Goal: Task Accomplishment & Management: Complete application form

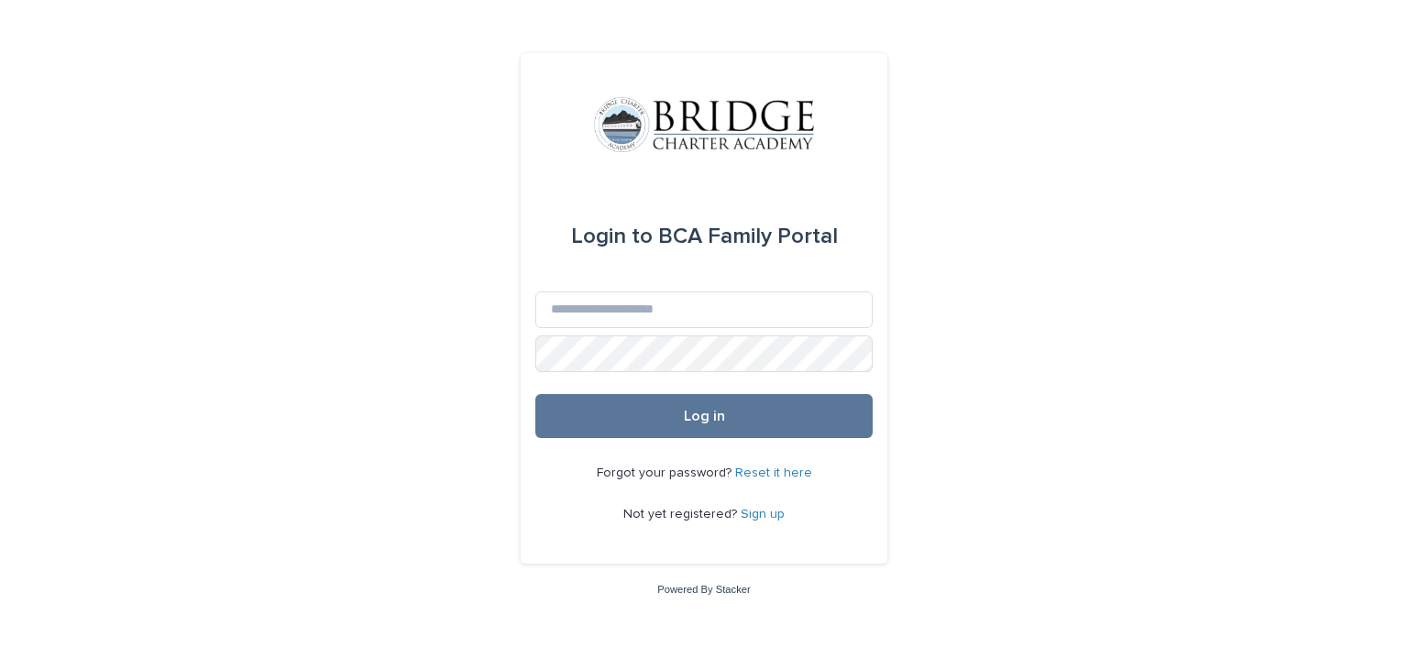
click at [768, 511] on link "Sign up" at bounding box center [763, 514] width 44 height 13
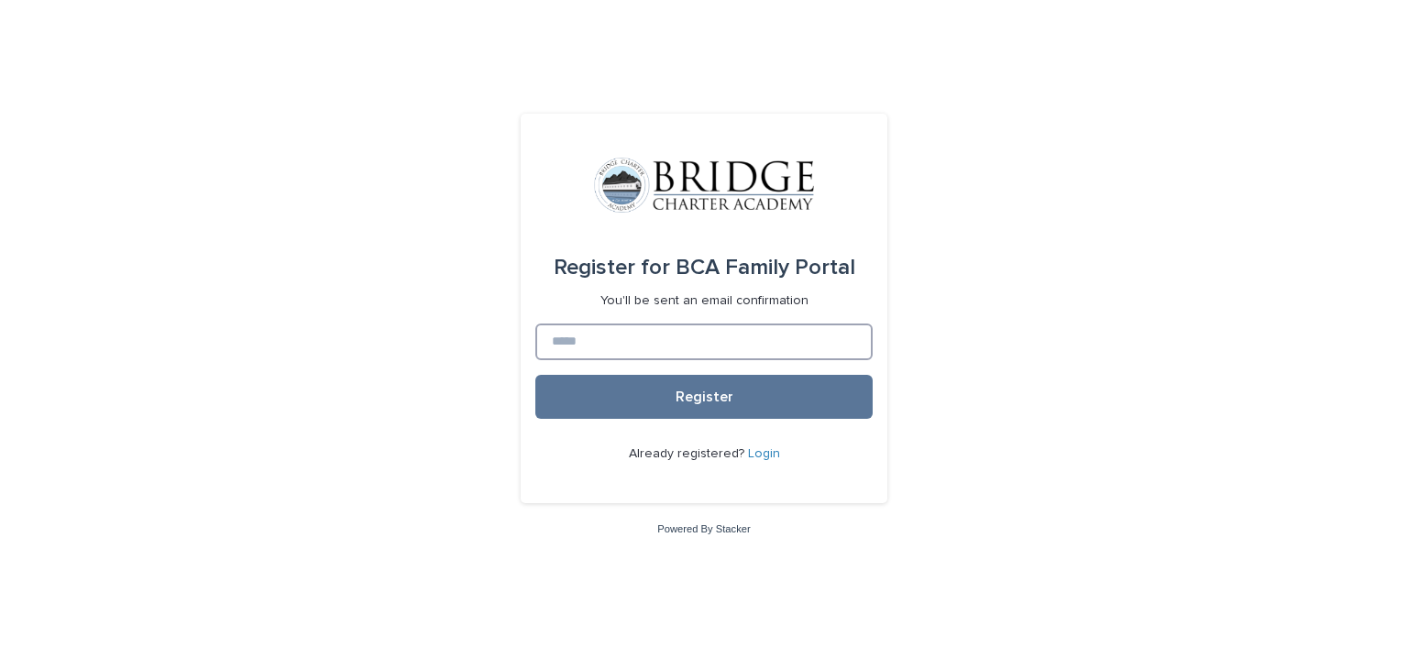
click at [681, 339] on input at bounding box center [703, 342] width 337 height 37
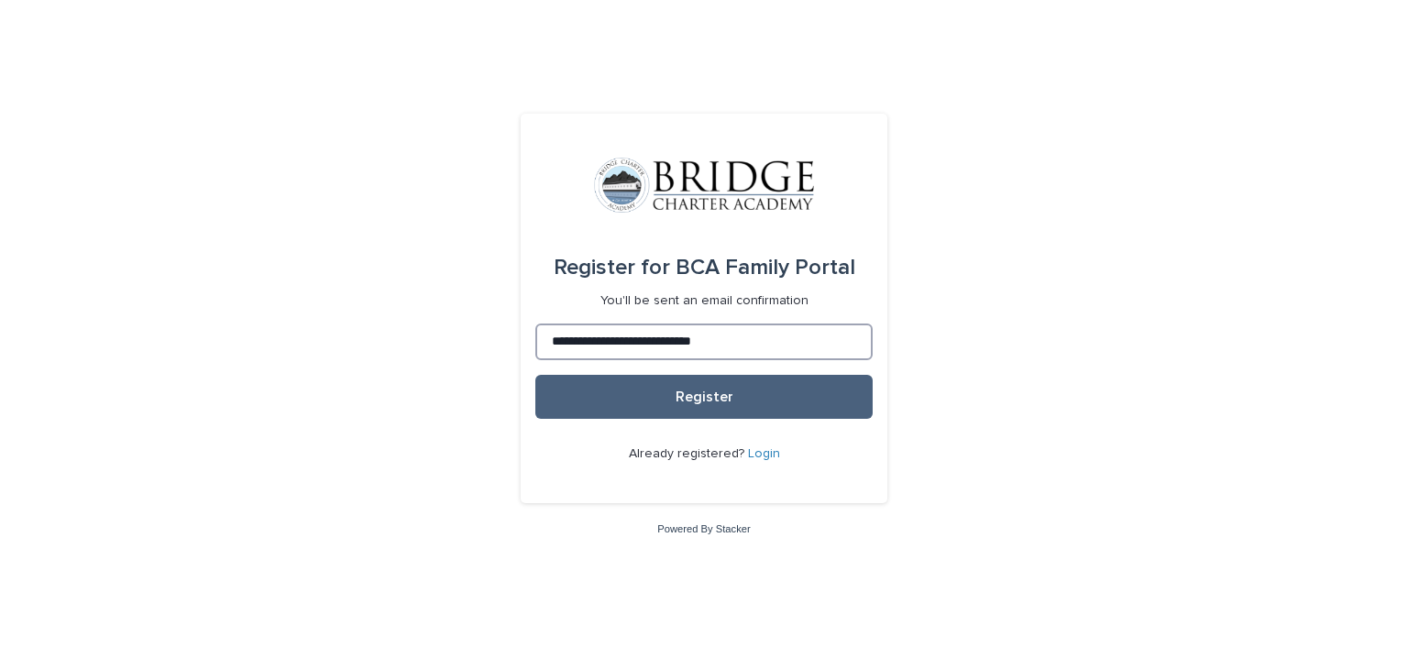
type input "**********"
click at [700, 388] on button "Register" at bounding box center [703, 397] width 337 height 44
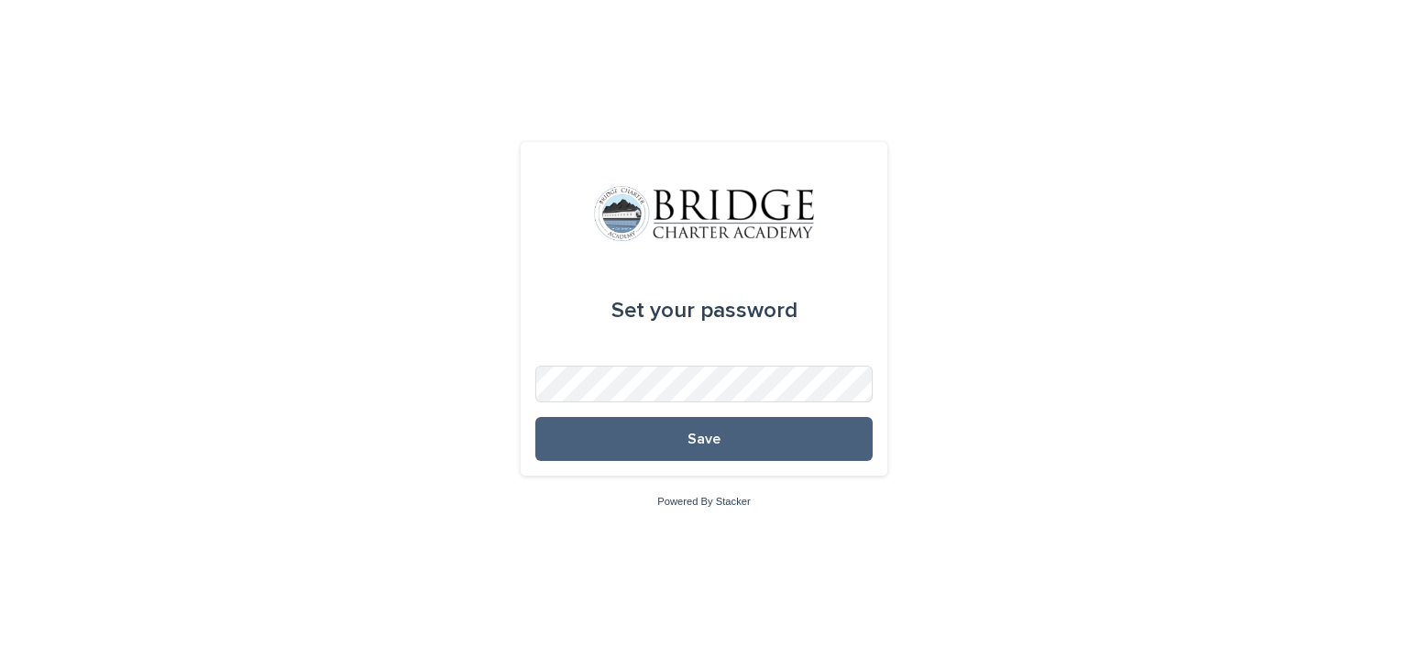
click at [770, 442] on button "Save" at bounding box center [703, 439] width 337 height 44
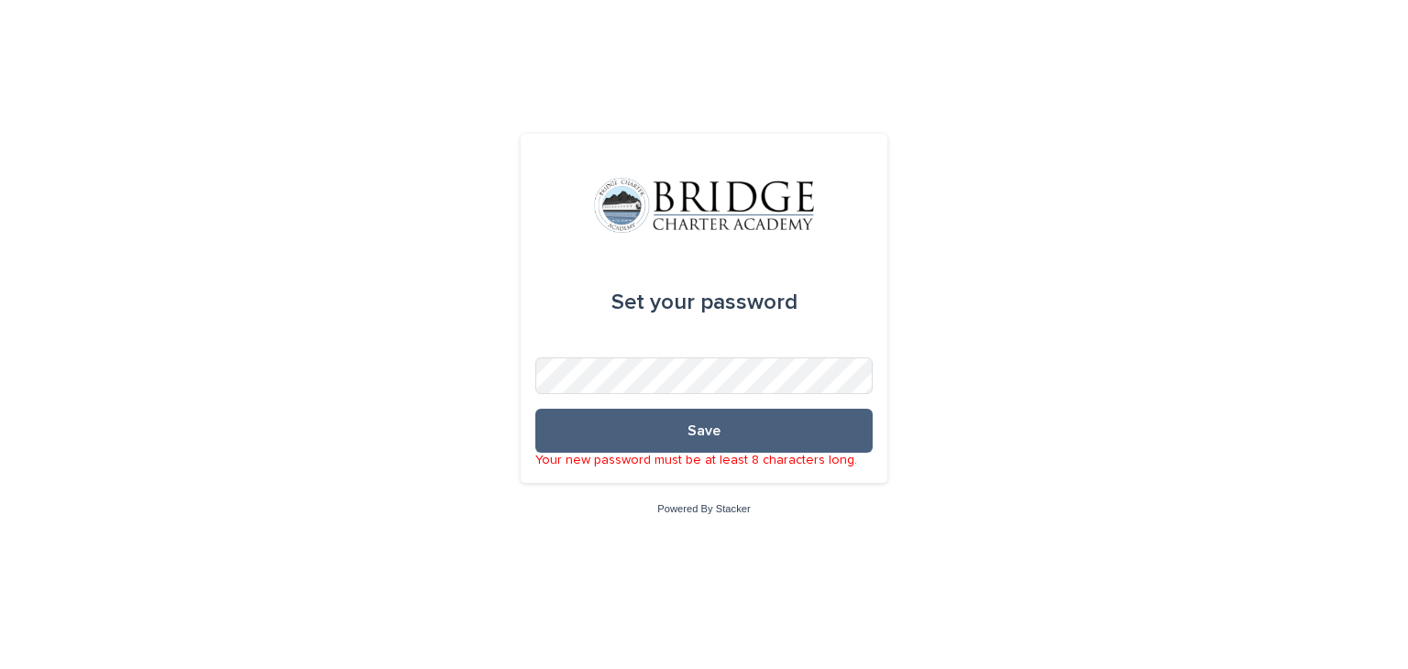
click at [748, 438] on button "Save" at bounding box center [703, 431] width 337 height 44
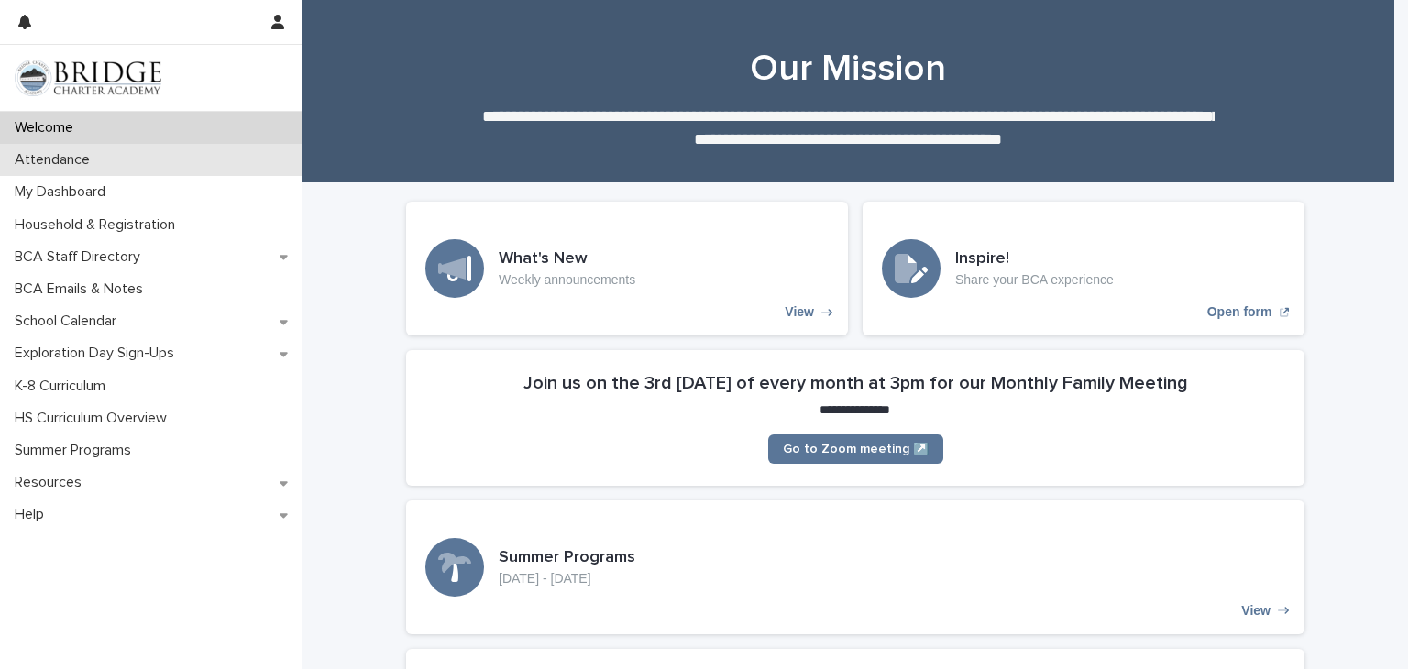
click at [88, 170] on div "Attendance" at bounding box center [151, 160] width 302 height 32
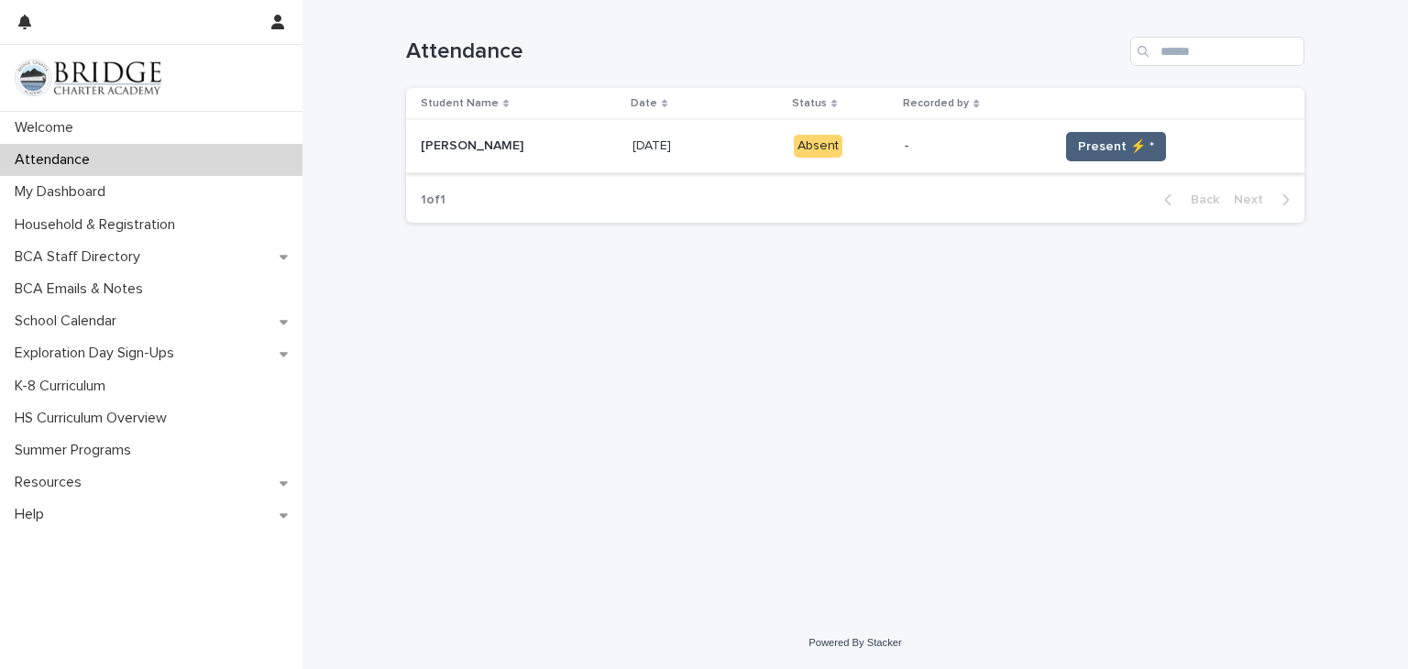
click at [1117, 139] on span "Present ⚡ *" at bounding box center [1116, 146] width 76 height 18
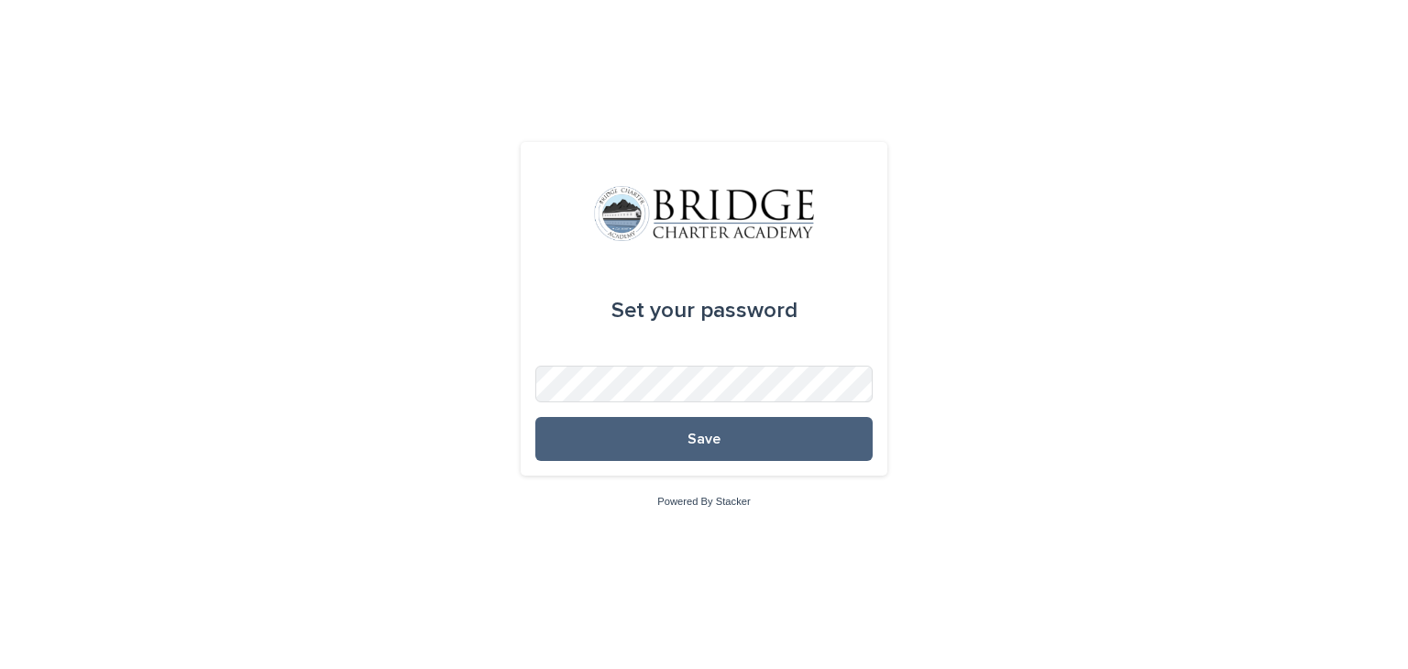
click at [839, 456] on button "Save" at bounding box center [703, 439] width 337 height 44
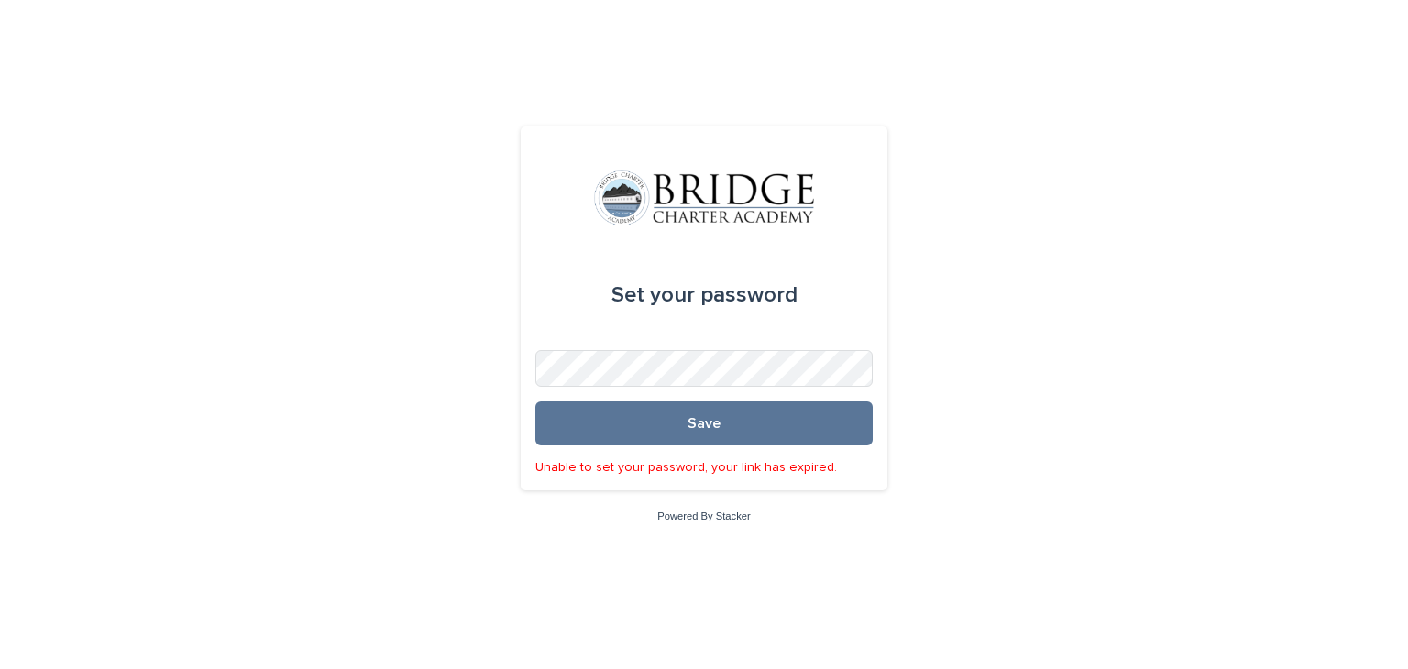
click at [450, 238] on div "Set your password Save Unable to set your password, your link has expired. Powe…" at bounding box center [704, 334] width 1408 height 669
